Goal: Find specific page/section: Find specific page/section

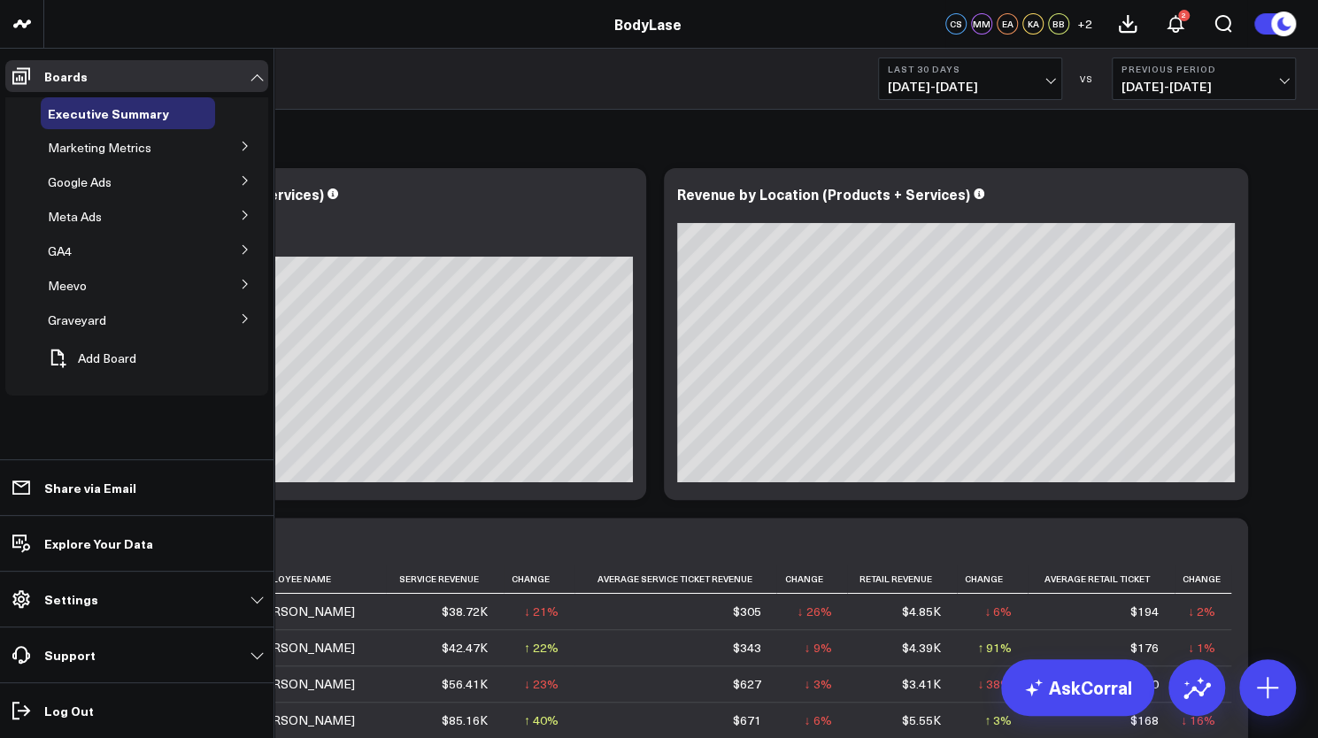
click at [248, 178] on icon at bounding box center [245, 180] width 11 height 11
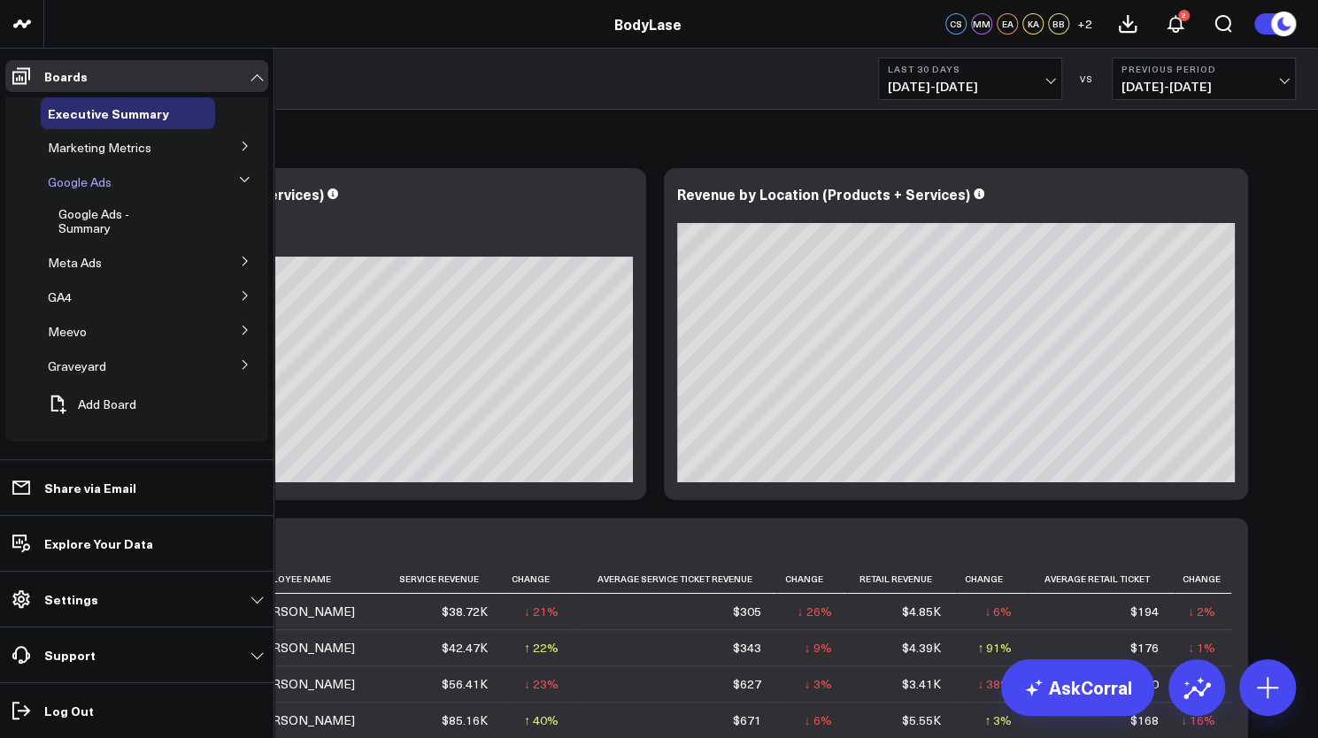
click at [85, 187] on span "Google Ads" at bounding box center [80, 182] width 64 height 17
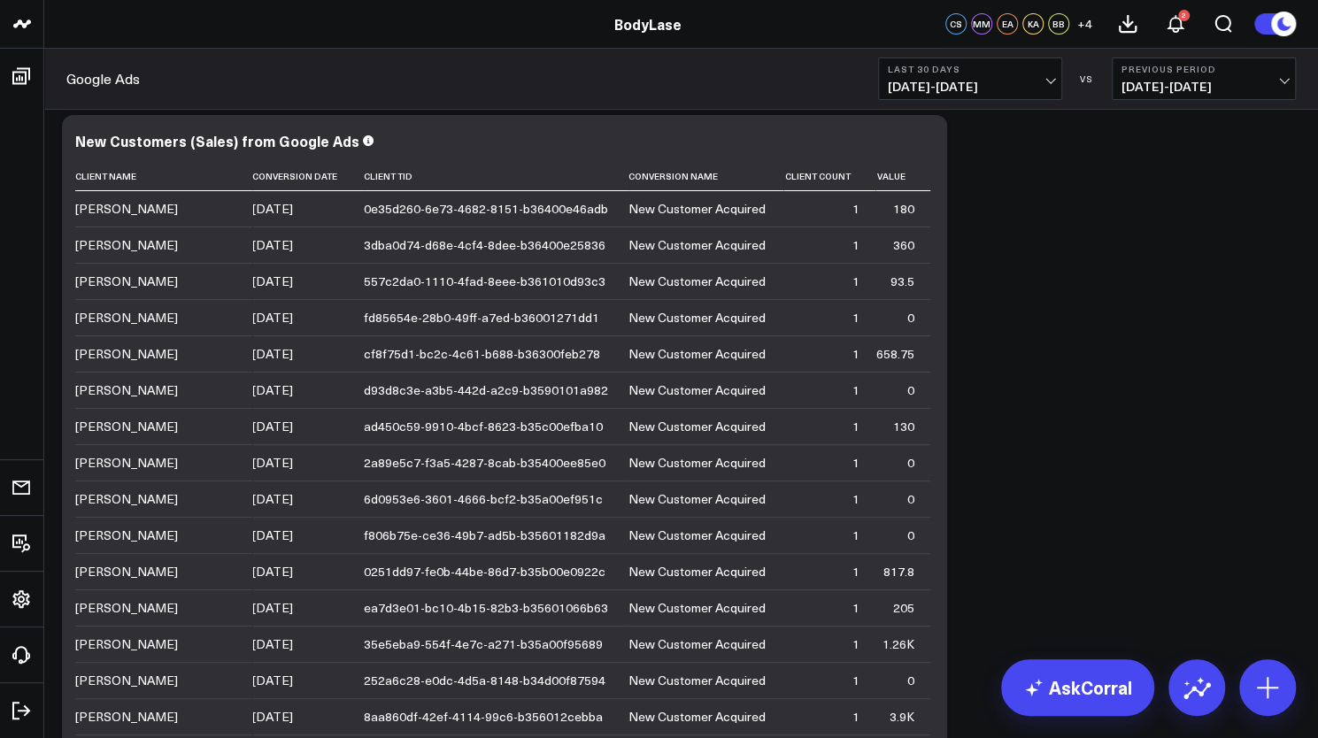
scroll to position [18, 0]
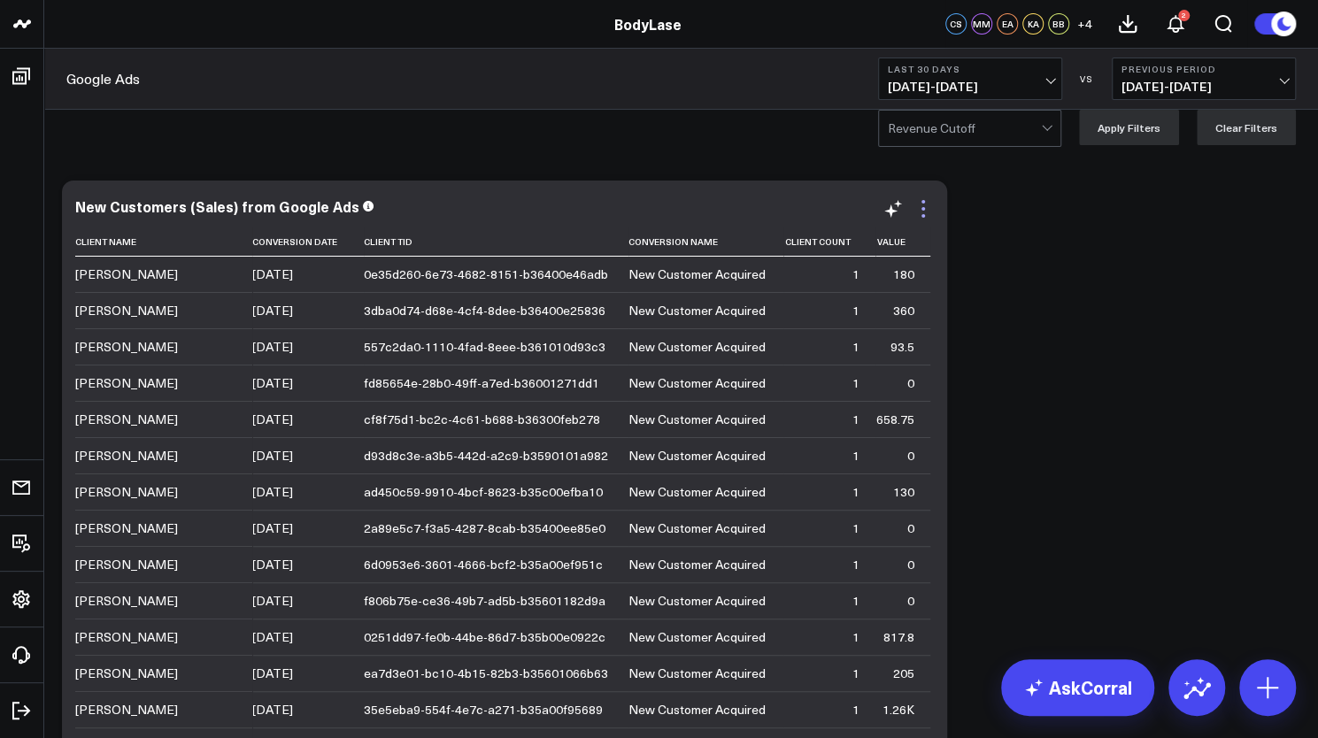
click at [919, 218] on icon at bounding box center [923, 208] width 21 height 21
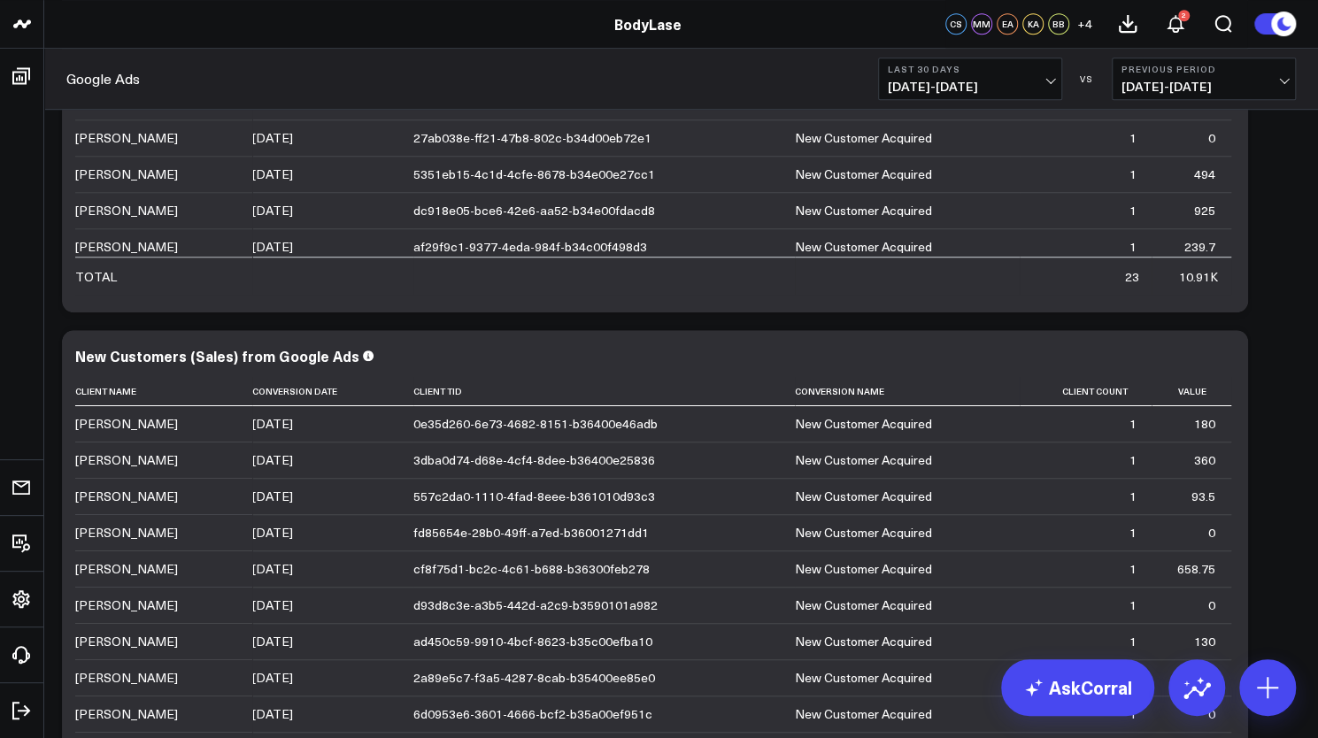
scroll to position [0, 0]
